Goal: Task Accomplishment & Management: Complete application form

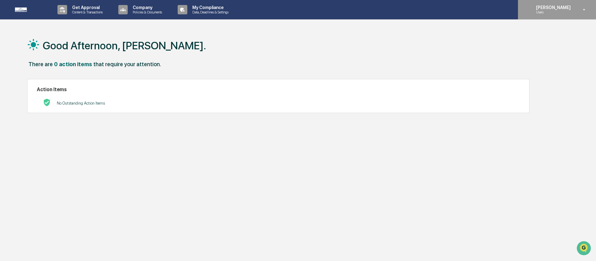
click at [564, 16] on div "[PERSON_NAME] Users" at bounding box center [557, 9] width 78 height 19
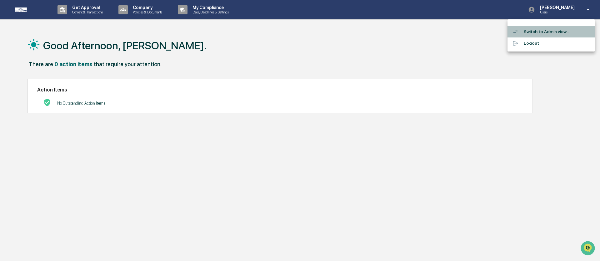
click at [550, 28] on li "Switch to Admin view..." at bounding box center [550, 32] width 87 height 12
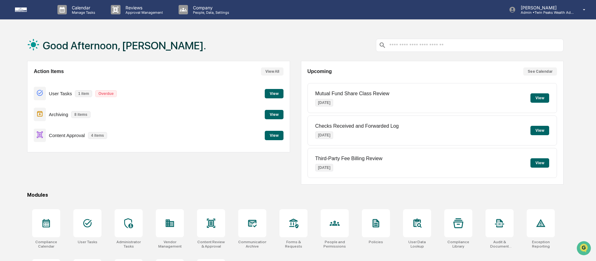
click at [300, 47] on div "Good Afternoon, [PERSON_NAME]." at bounding box center [295, 45] width 537 height 31
click at [138, 46] on h1 "Good Afternoon, [PERSON_NAME]." at bounding box center [124, 45] width 163 height 12
click at [173, 44] on div "Good Afternoon, [PERSON_NAME]." at bounding box center [295, 45] width 537 height 31
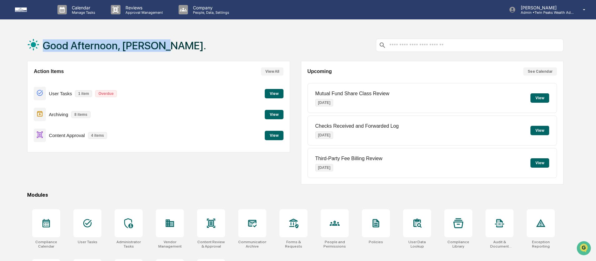
drag, startPoint x: 179, startPoint y: 45, endPoint x: 32, endPoint y: 37, distance: 148.0
click at [32, 37] on div "Good Afternoon, [PERSON_NAME]." at bounding box center [295, 45] width 537 height 31
click at [213, 45] on div "Good Afternoon, [PERSON_NAME]." at bounding box center [295, 45] width 537 height 31
drag, startPoint x: 205, startPoint y: 46, endPoint x: 22, endPoint y: 45, distance: 182.7
click at [22, 45] on div "Good Afternoon, [PERSON_NAME]. Action Items View All User Tasks 1 item Overdue …" at bounding box center [295, 166] width 555 height 273
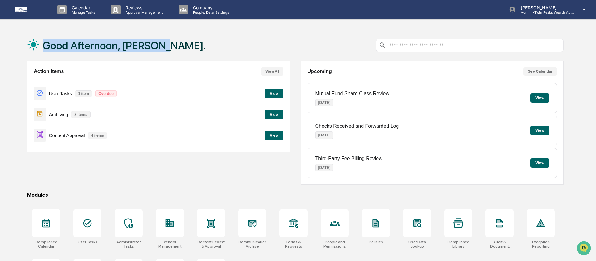
click at [185, 37] on div "Good Afternoon, [PERSON_NAME]." at bounding box center [295, 45] width 537 height 31
drag, startPoint x: 117, startPoint y: 50, endPoint x: 44, endPoint y: 43, distance: 73.0
click at [44, 43] on div "Good Afternoon, [PERSON_NAME]." at bounding box center [116, 45] width 179 height 31
click at [194, 37] on div "Good Afternoon, [PERSON_NAME]." at bounding box center [295, 45] width 537 height 31
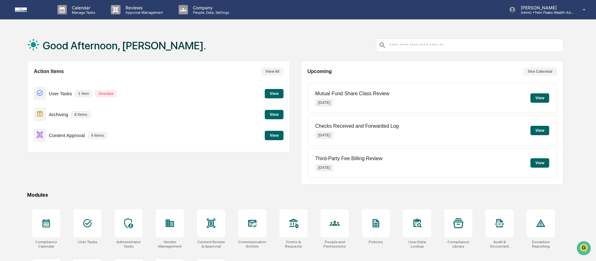
click at [202, 44] on div "Good Afternoon, [PERSON_NAME]." at bounding box center [295, 45] width 537 height 31
click at [208, 47] on div "Good Afternoon, [PERSON_NAME]." at bounding box center [295, 45] width 537 height 31
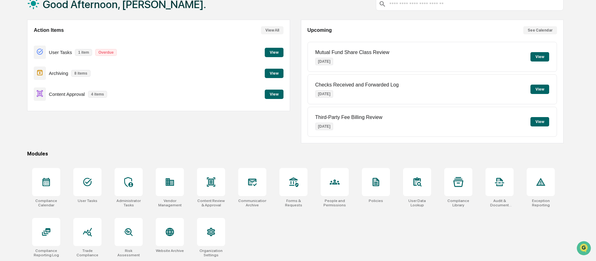
scroll to position [42, 0]
click at [214, 137] on div "Action Items View All User Tasks 1 item Overdue View Archiving 8 items View Con…" at bounding box center [158, 82] width 263 height 124
click at [263, 96] on div "Content Approval 4 items View" at bounding box center [159, 94] width 250 height 21
click at [282, 93] on button "View" at bounding box center [274, 94] width 19 height 9
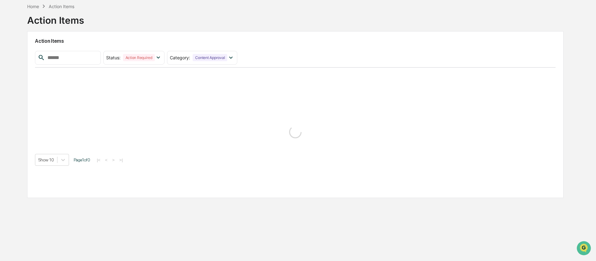
scroll to position [30, 0]
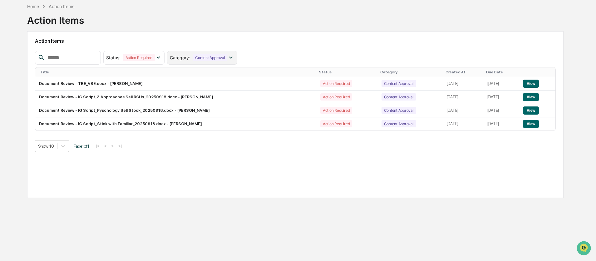
click at [207, 57] on div "Content Approval" at bounding box center [210, 57] width 35 height 7
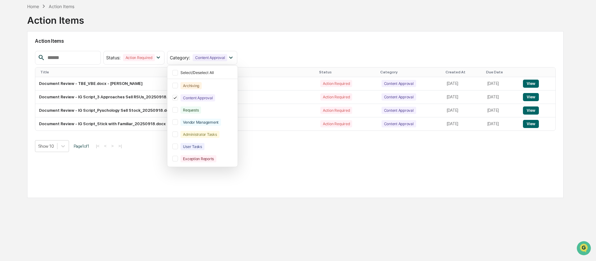
click at [290, 39] on h2 "Action Items" at bounding box center [295, 41] width 521 height 6
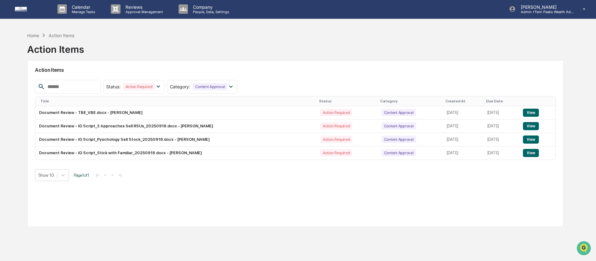
scroll to position [0, 0]
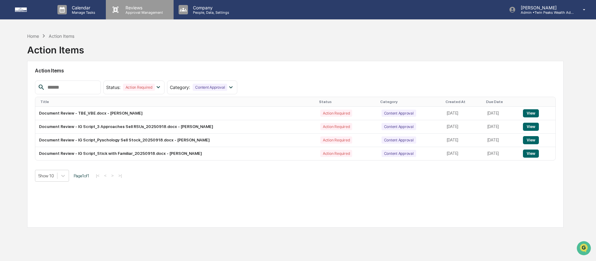
click at [137, 5] on p "Reviews" at bounding box center [144, 7] width 46 height 5
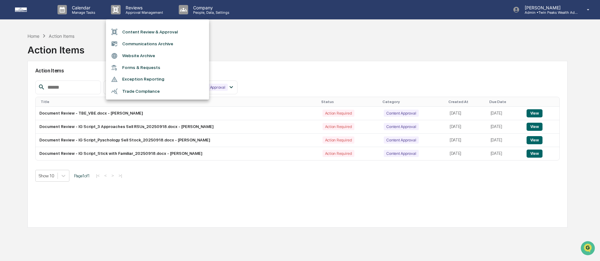
click at [149, 70] on li "Forms & Requests" at bounding box center [157, 68] width 103 height 12
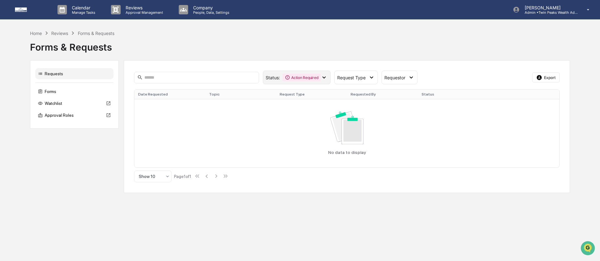
click at [322, 75] on icon at bounding box center [323, 77] width 7 height 7
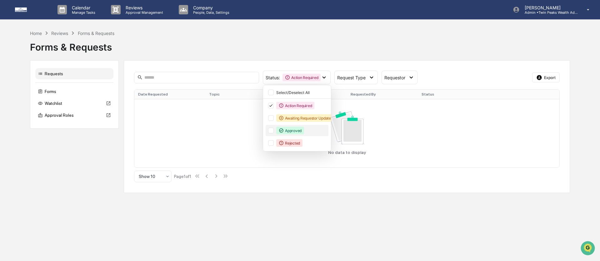
click at [278, 133] on div "Approved" at bounding box center [290, 130] width 28 height 7
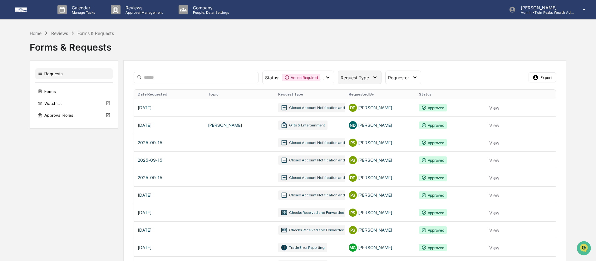
click at [355, 78] on span "Request Type" at bounding box center [355, 77] width 28 height 5
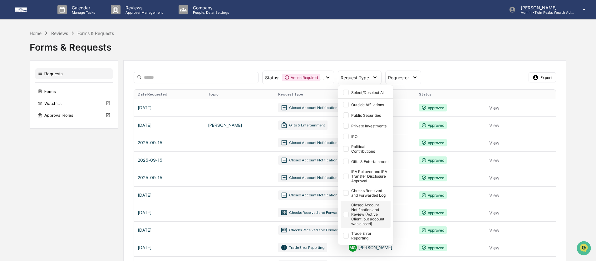
click at [373, 213] on div "Closed Account Notification and Review (Active Client, but account was closed)" at bounding box center [370, 214] width 38 height 23
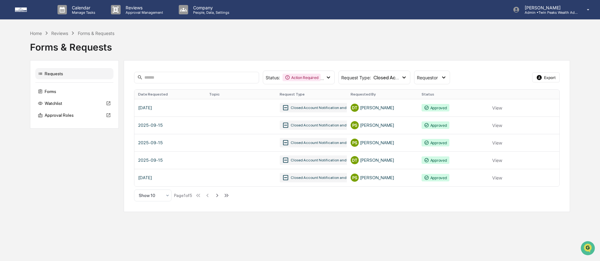
click at [502, 70] on div "Status : Action Required Approved Select/Deselect All Action Required Awaiting …" at bounding box center [347, 136] width 446 height 152
click at [477, 71] on div "Status : Action Required Approved Select/Deselect All Action Required Awaiting …" at bounding box center [346, 78] width 425 height 14
click at [429, 79] on span "Requestor" at bounding box center [427, 77] width 21 height 5
click at [506, 73] on div "Status : Action Required Approved Select/Deselect All Action Required Awaiting …" at bounding box center [345, 78] width 422 height 14
click at [498, 107] on link at bounding box center [346, 107] width 425 height 17
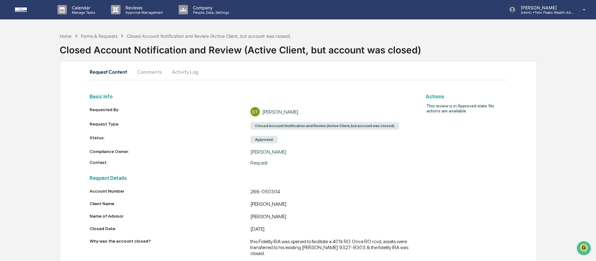
click at [533, 108] on div "Request Content Comments Activity Log Basic Info Requested By: DT [PERSON_NAME]…" at bounding box center [299, 165] width 478 height 209
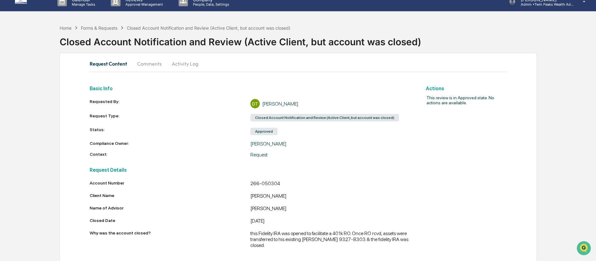
scroll to position [8, 0]
click at [544, 159] on div "Home Forms & Requests Closed Account Notification and Review (Active Client, bu…" at bounding box center [298, 141] width 596 height 240
click at [555, 173] on div "Home Forms & Requests Closed Account Notification and Review (Active Client, bu…" at bounding box center [298, 141] width 596 height 240
click at [308, 180] on div "266-050304" at bounding box center [331, 183] width 161 height 7
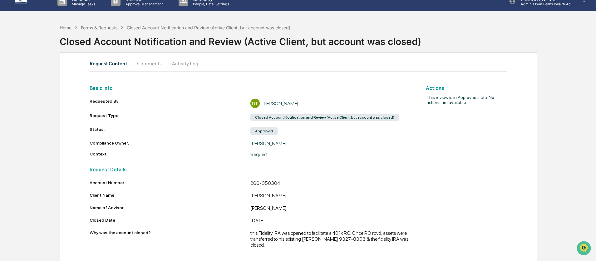
click at [106, 29] on div "Forms & Requests" at bounding box center [99, 27] width 37 height 5
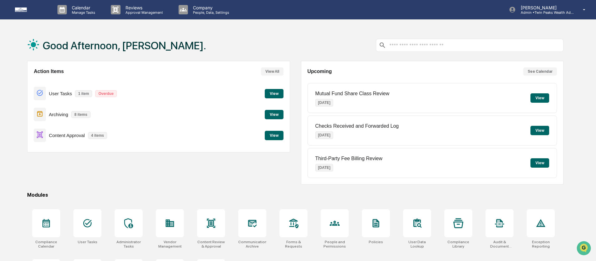
click at [242, 46] on div "Good Afternoon, [PERSON_NAME]." at bounding box center [295, 45] width 537 height 31
click at [138, 15] on div "Reviews Approval Management" at bounding box center [139, 9] width 67 height 19
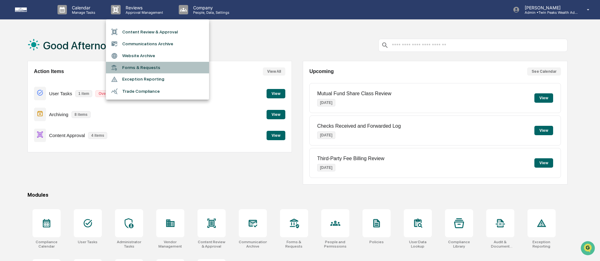
click at [160, 69] on li "Forms & Requests" at bounding box center [157, 68] width 103 height 12
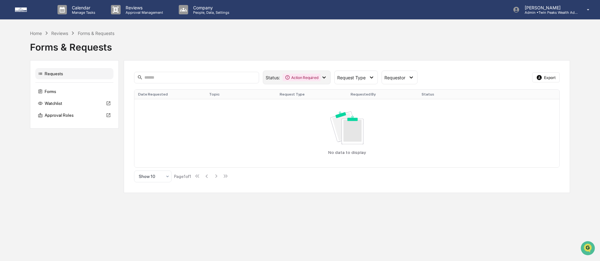
click at [324, 82] on div "Status : Action Required" at bounding box center [297, 78] width 68 height 14
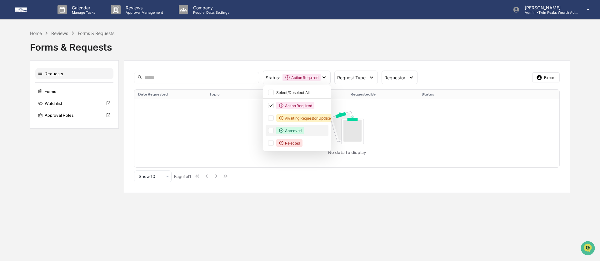
click at [290, 133] on div "Approved" at bounding box center [290, 130] width 28 height 7
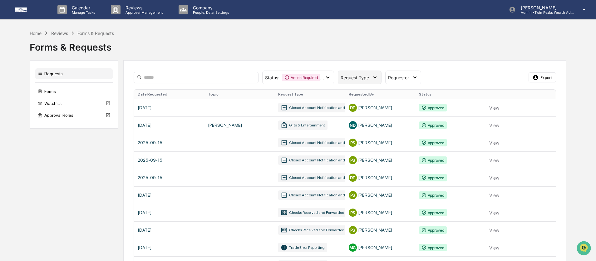
click at [360, 82] on div "Request Type" at bounding box center [359, 78] width 43 height 14
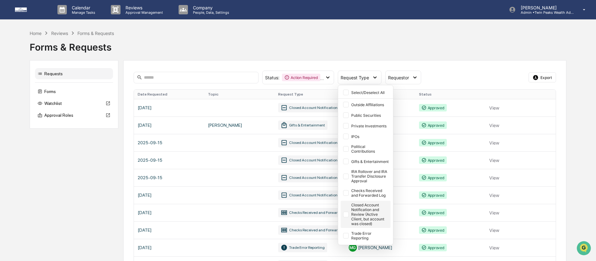
click at [372, 206] on div "Closed Account Notification and Review (Active Client, but account was closed)" at bounding box center [370, 214] width 38 height 23
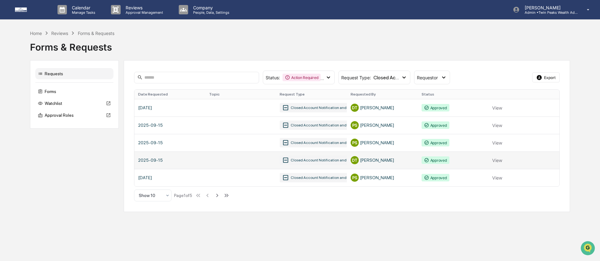
click at [501, 160] on link at bounding box center [346, 159] width 425 height 17
